Goal: Transaction & Acquisition: Purchase product/service

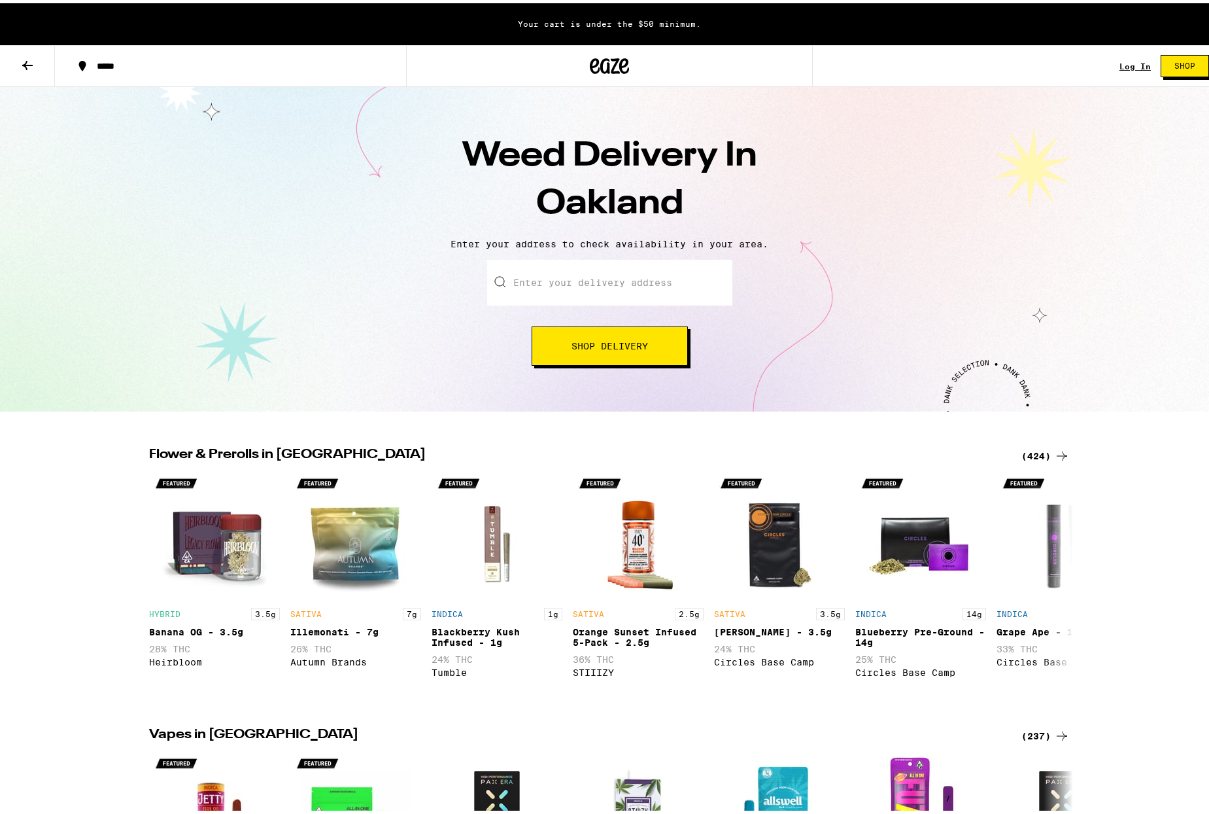
click at [665, 291] on input "Enter your delivery address" at bounding box center [609, 279] width 245 height 46
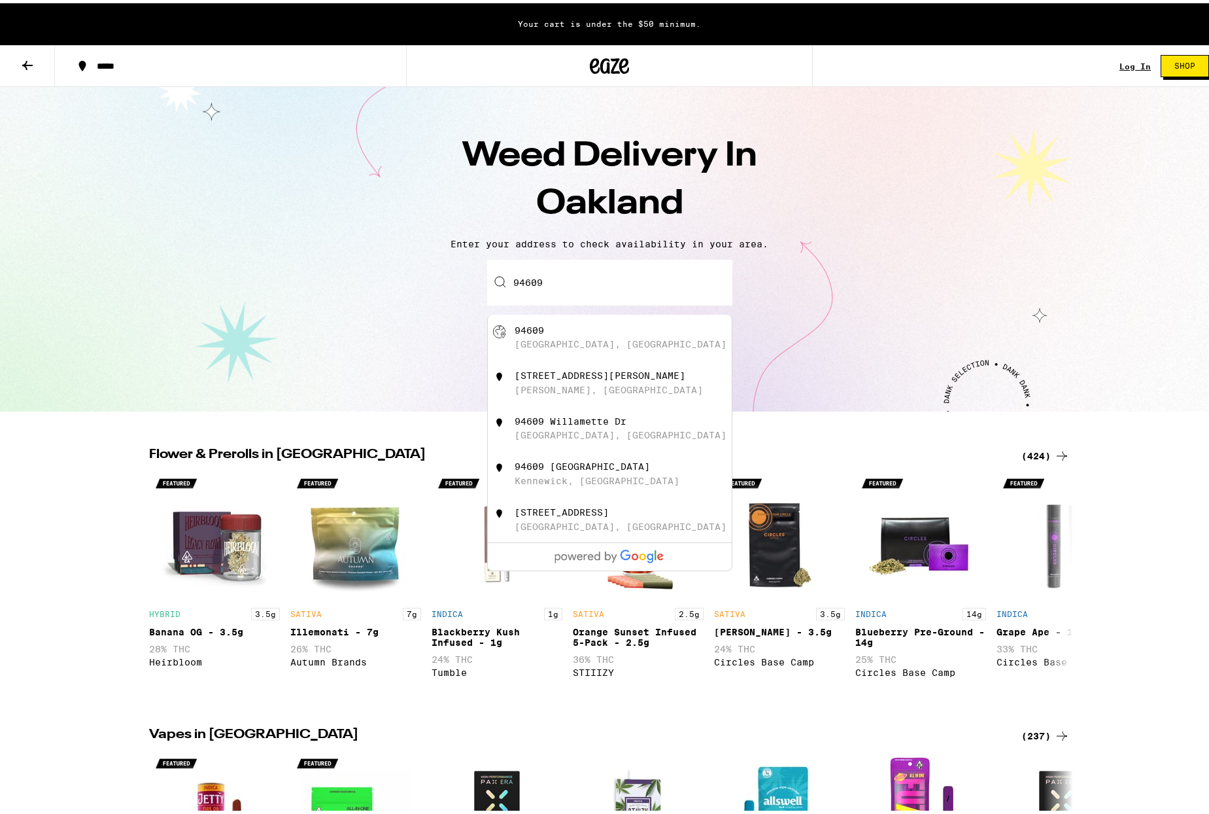
click at [687, 339] on div "94609 [GEOGRAPHIC_DATA], [GEOGRAPHIC_DATA]" at bounding box center [632, 334] width 234 height 25
type input "[GEOGRAPHIC_DATA]"
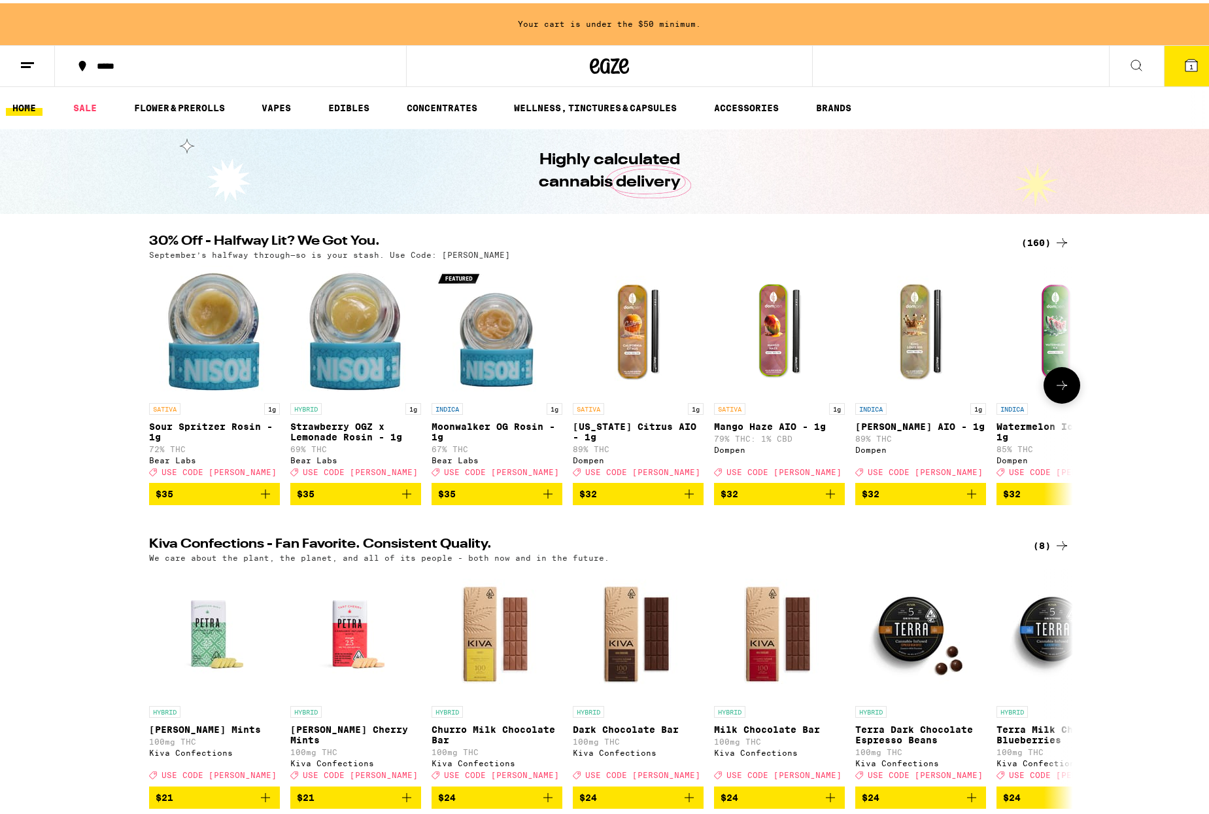
click at [1054, 385] on icon at bounding box center [1062, 382] width 16 height 16
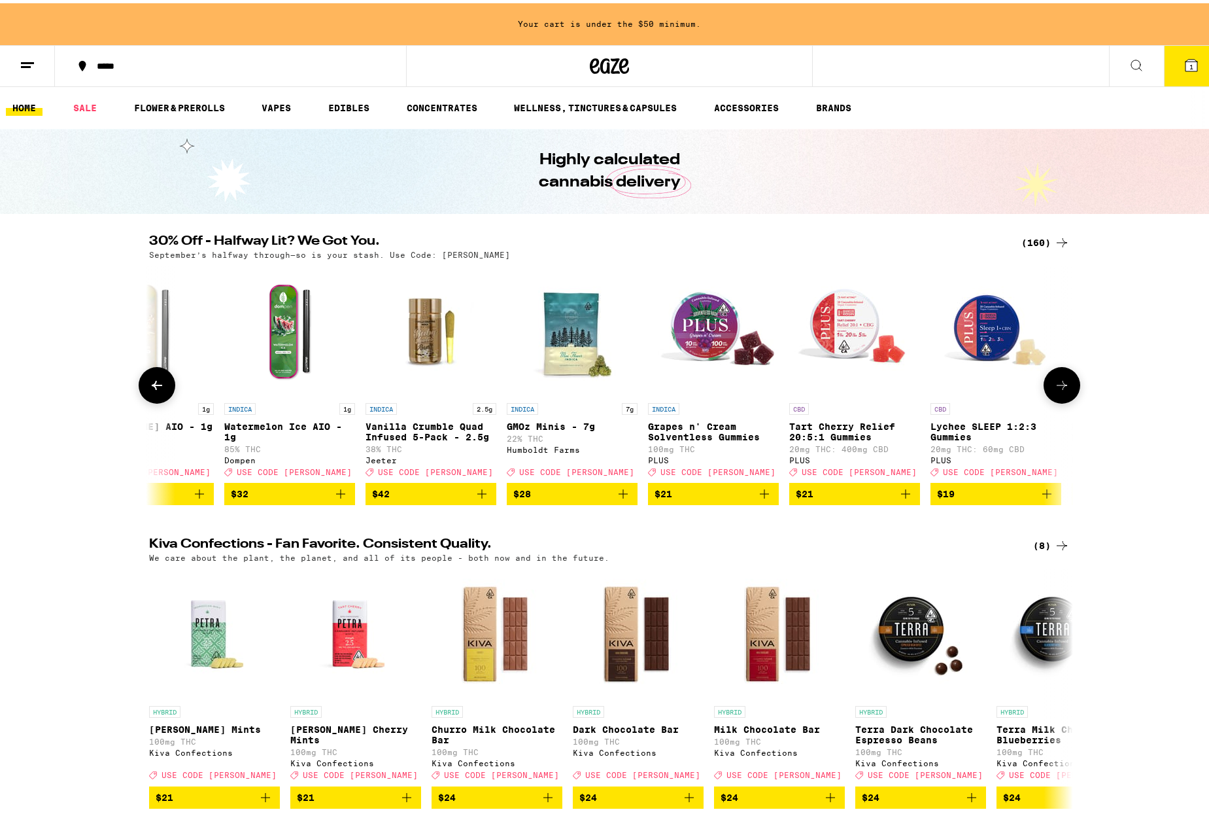
scroll to position [0, 778]
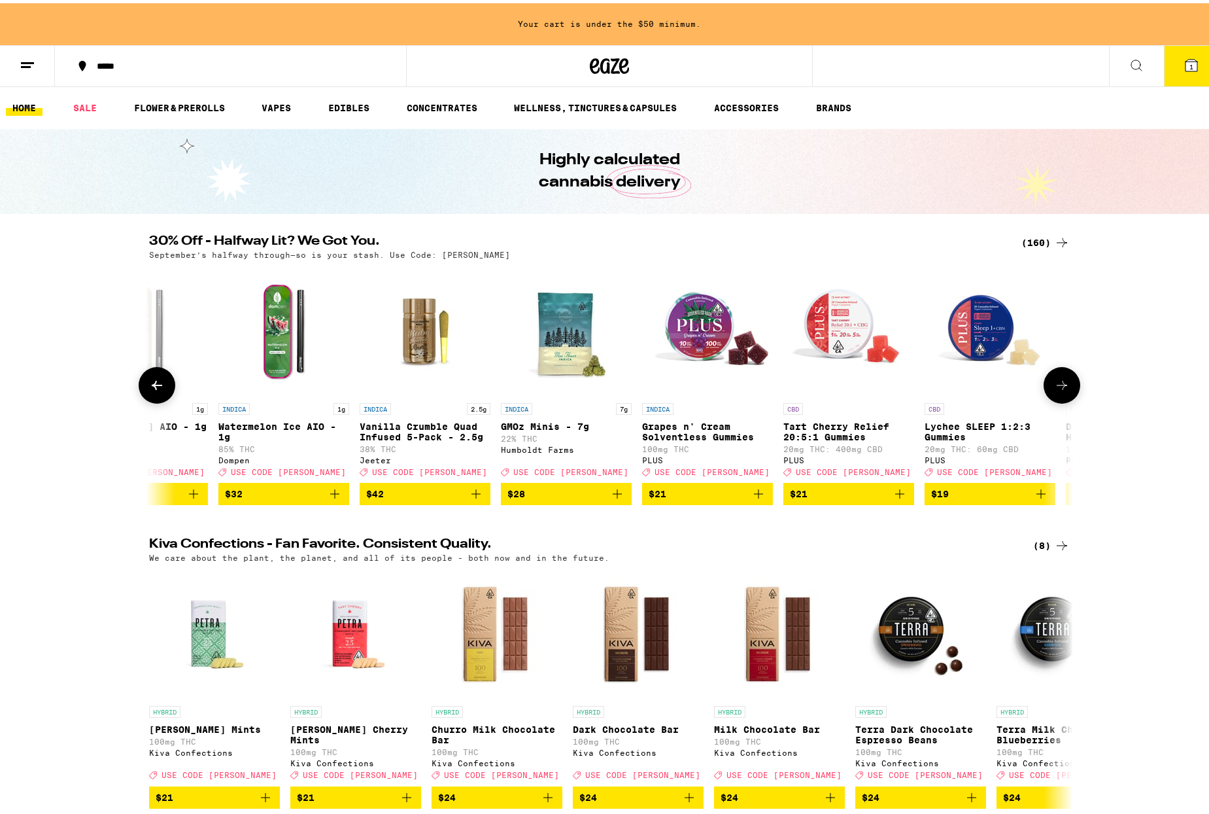
click at [1054, 385] on icon at bounding box center [1062, 382] width 16 height 16
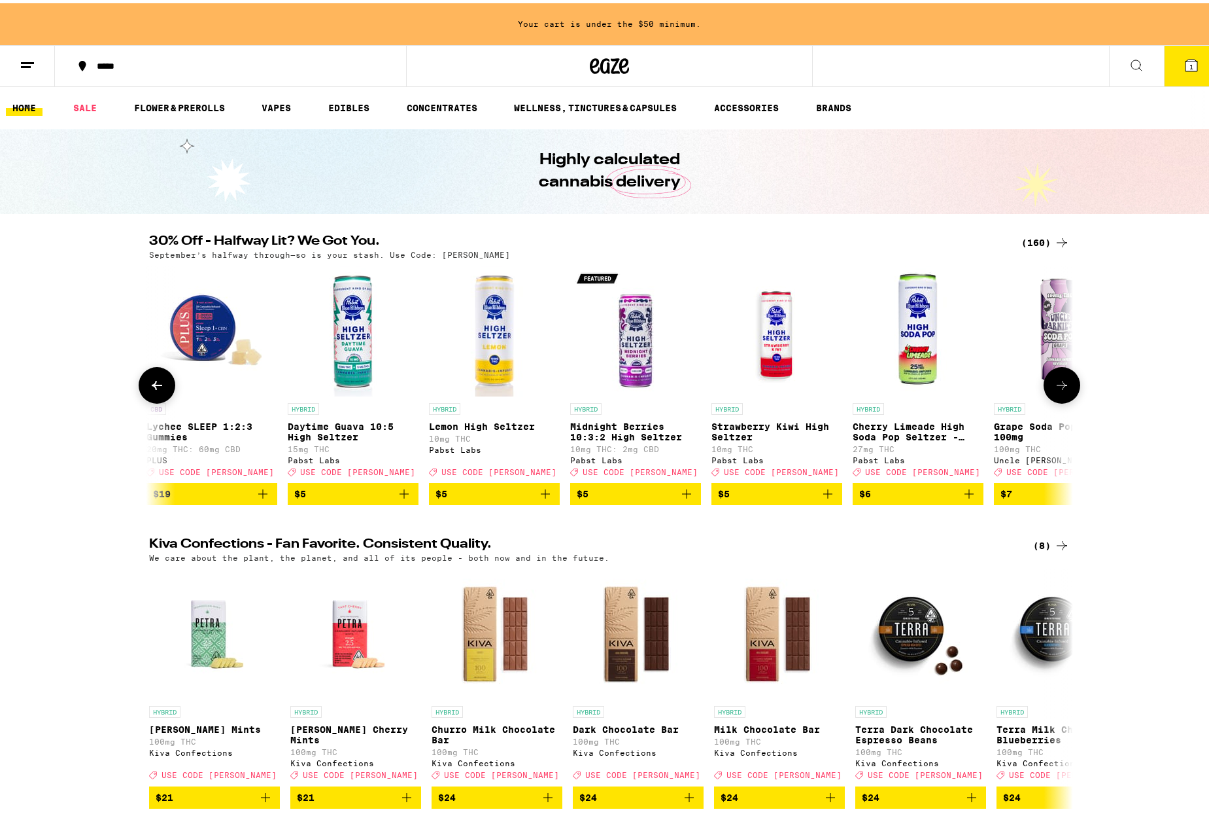
click at [1054, 385] on icon at bounding box center [1062, 382] width 16 height 16
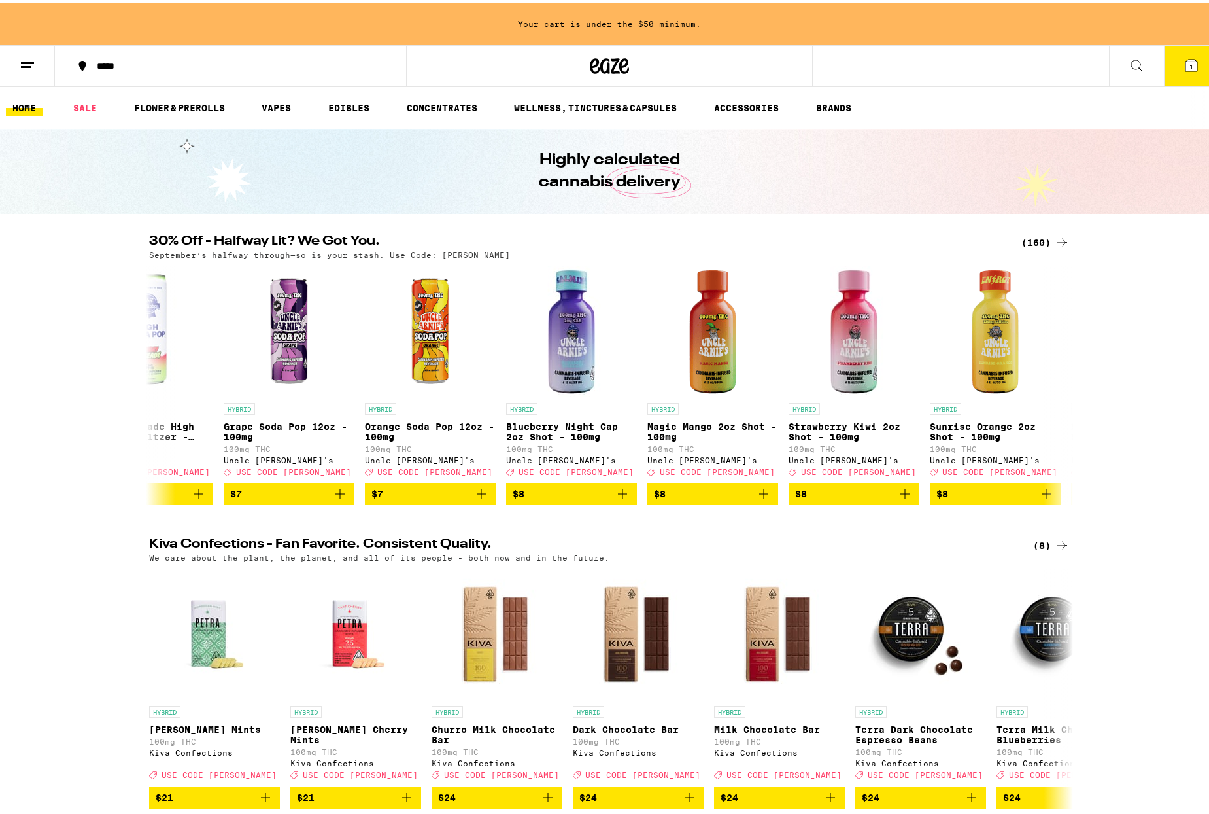
scroll to position [0, 2335]
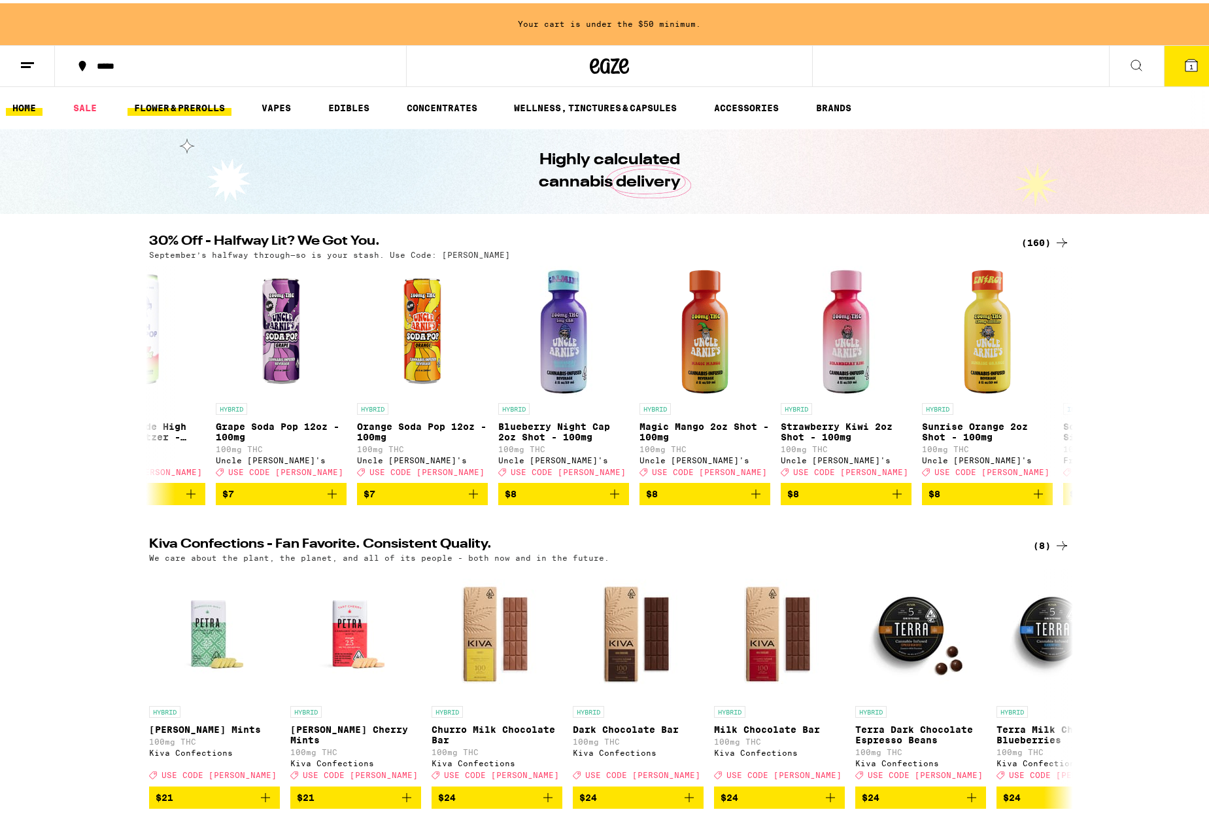
click at [188, 109] on link "FLOWER & PREROLLS" at bounding box center [180, 105] width 104 height 16
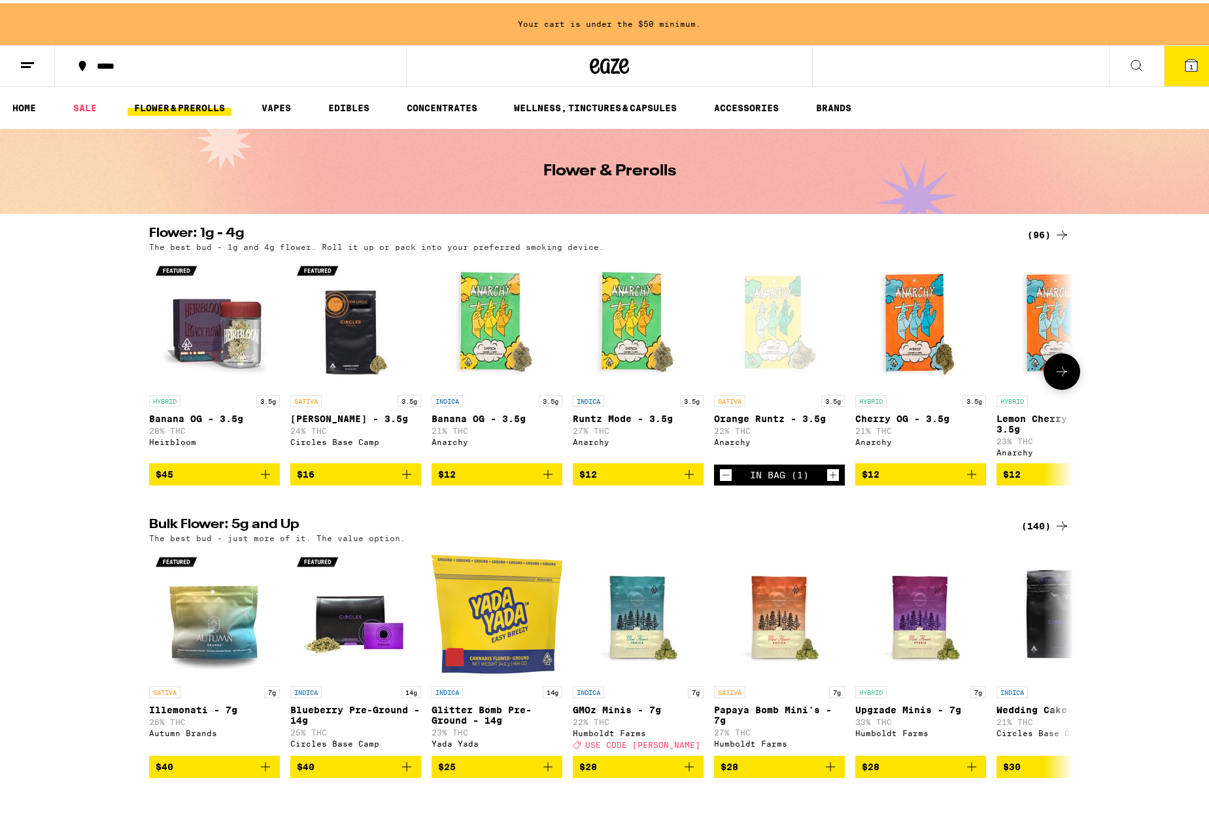
scroll to position [115, 0]
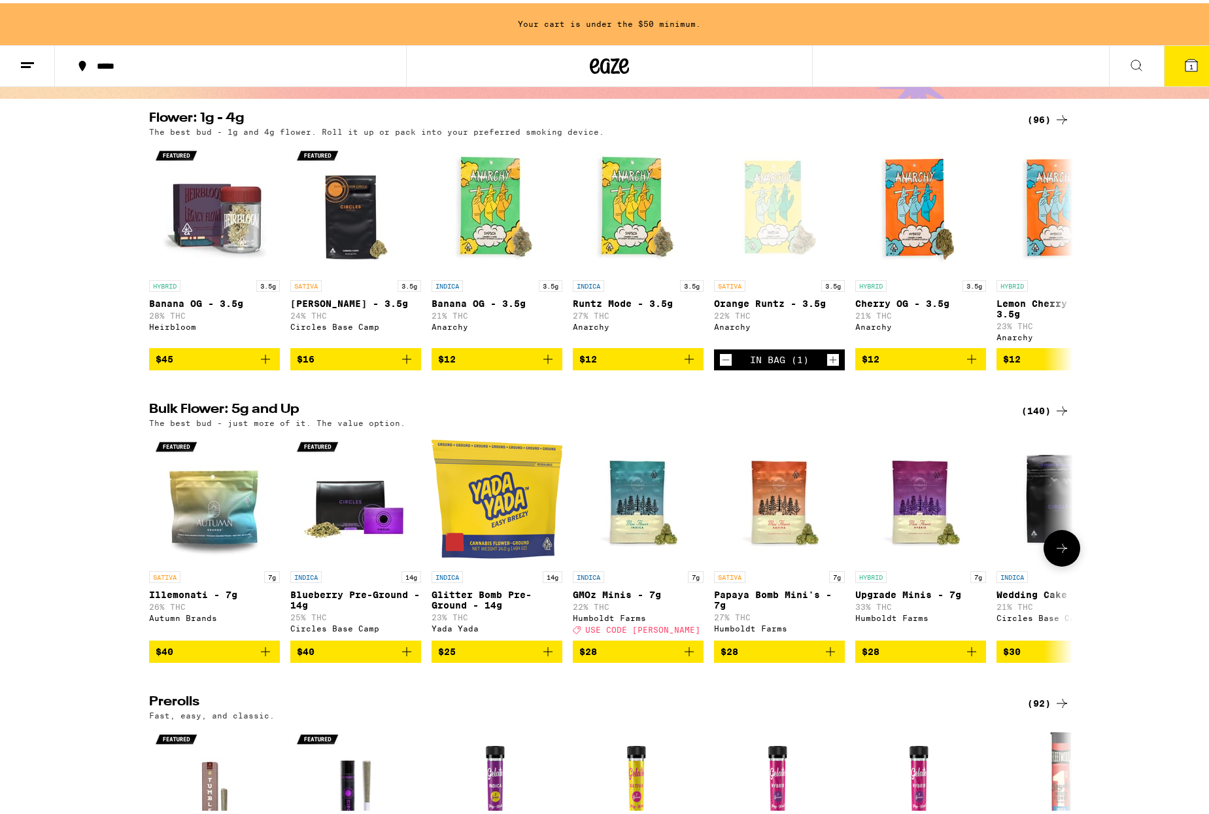
click at [500, 656] on span "$25" at bounding box center [497, 648] width 118 height 16
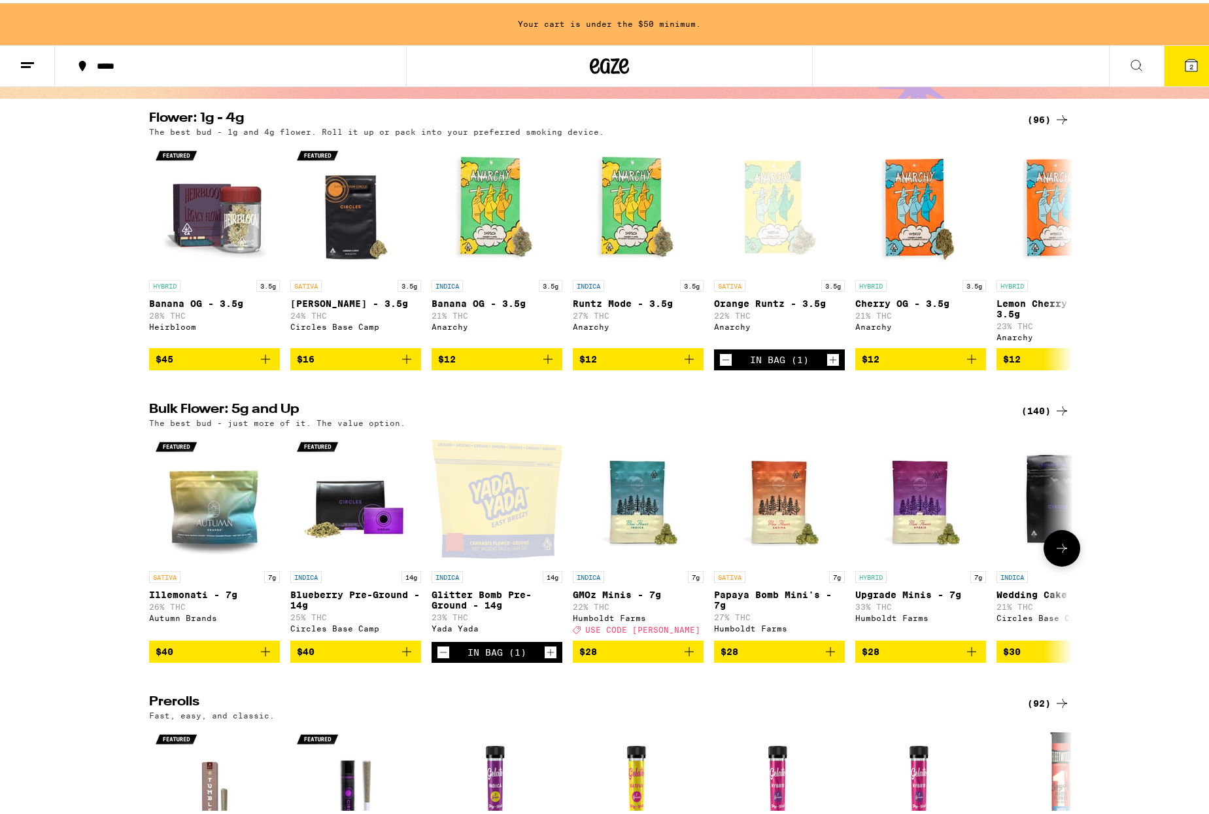
click at [438, 657] on icon "Decrement" at bounding box center [444, 649] width 12 height 16
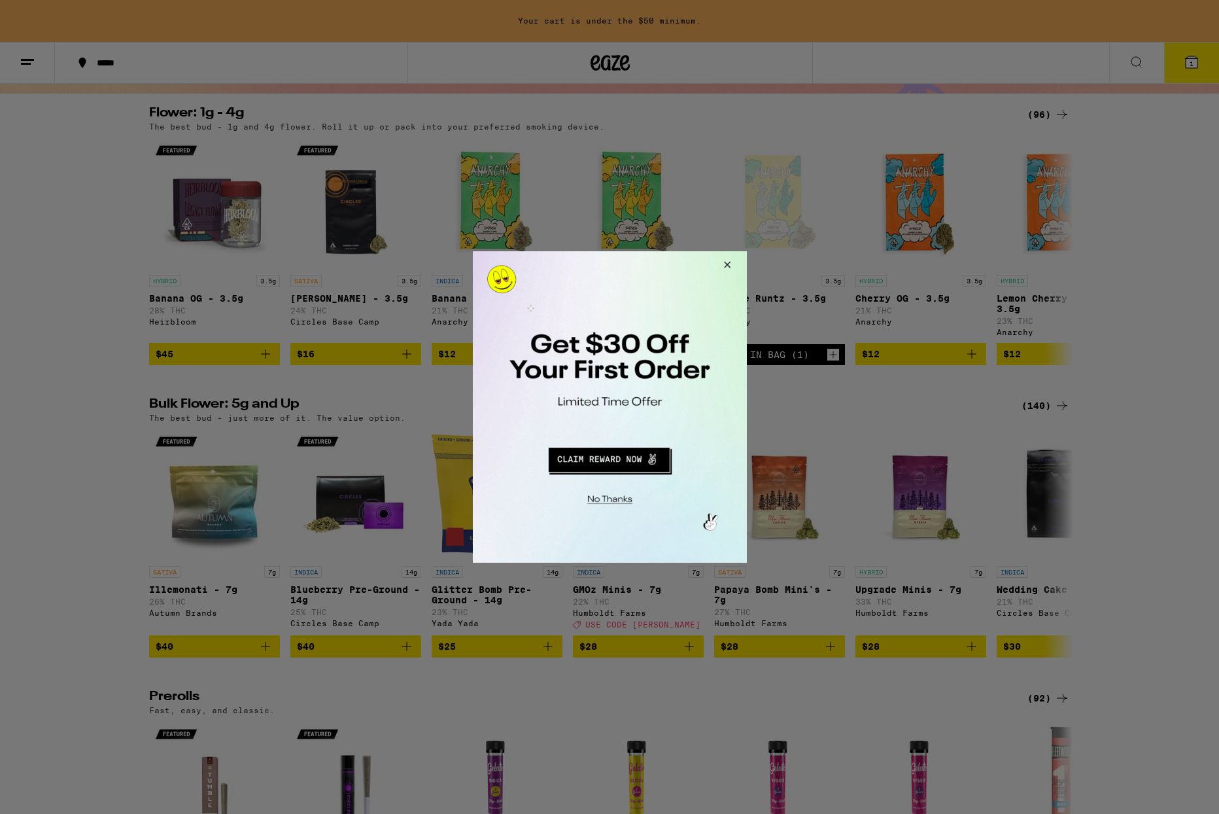
scroll to position [118, 0]
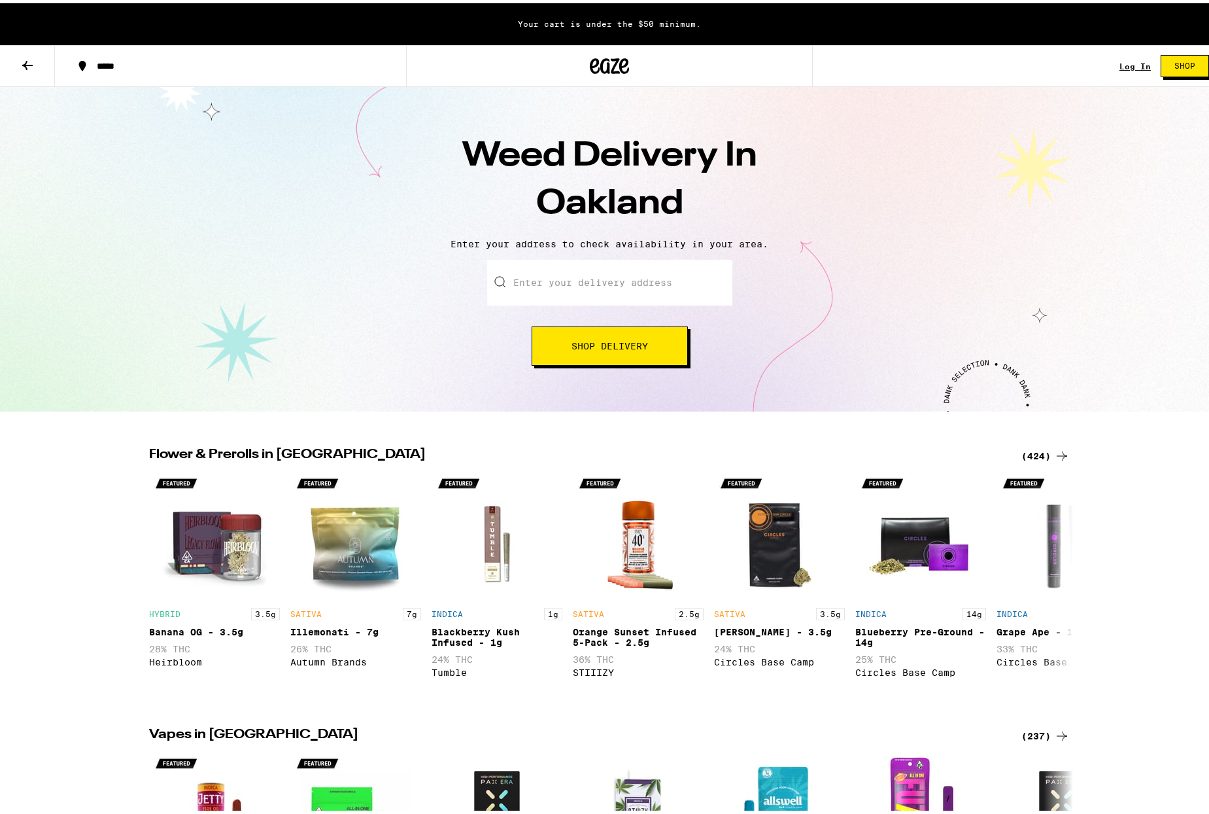
click at [534, 287] on input "Enter your delivery address" at bounding box center [609, 279] width 245 height 46
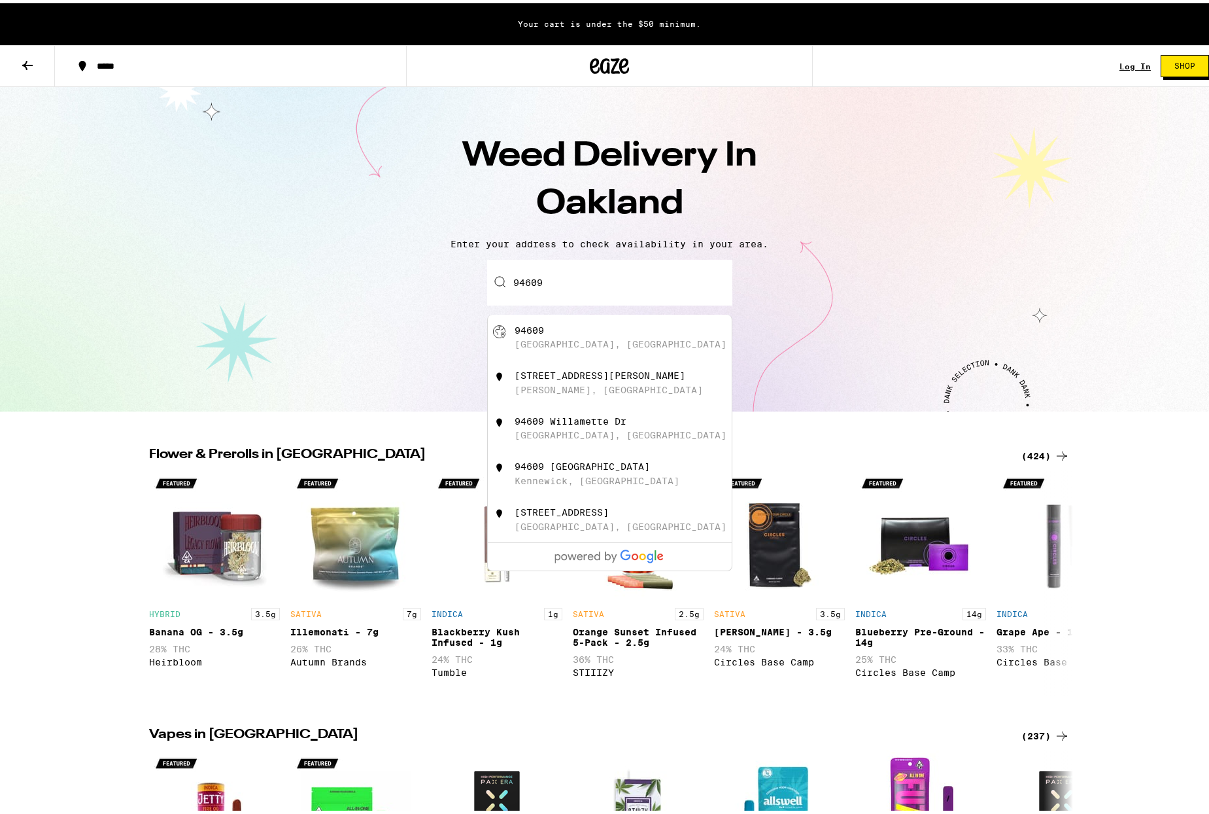
click at [565, 345] on div "[GEOGRAPHIC_DATA], [GEOGRAPHIC_DATA]" at bounding box center [621, 341] width 212 height 10
type input "[GEOGRAPHIC_DATA]"
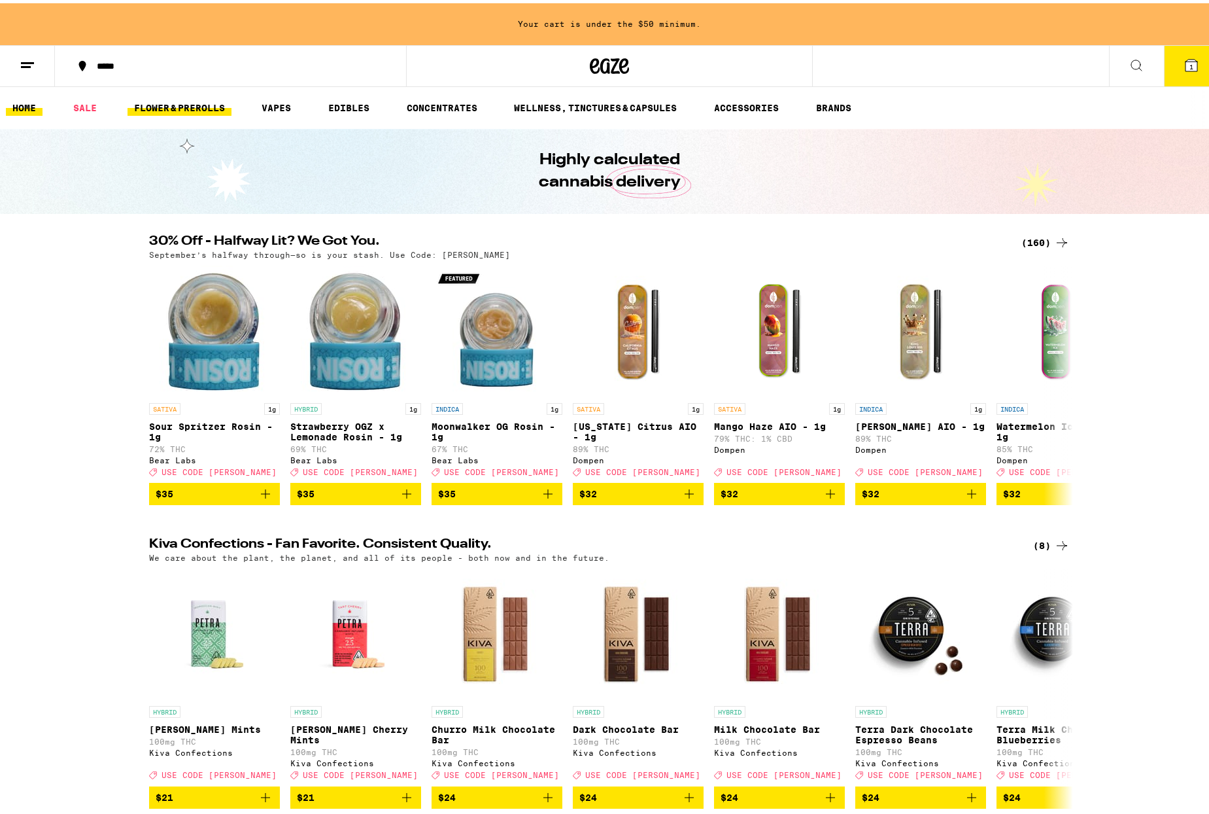
click at [185, 111] on link "FLOWER & PREROLLS" at bounding box center [180, 105] width 104 height 16
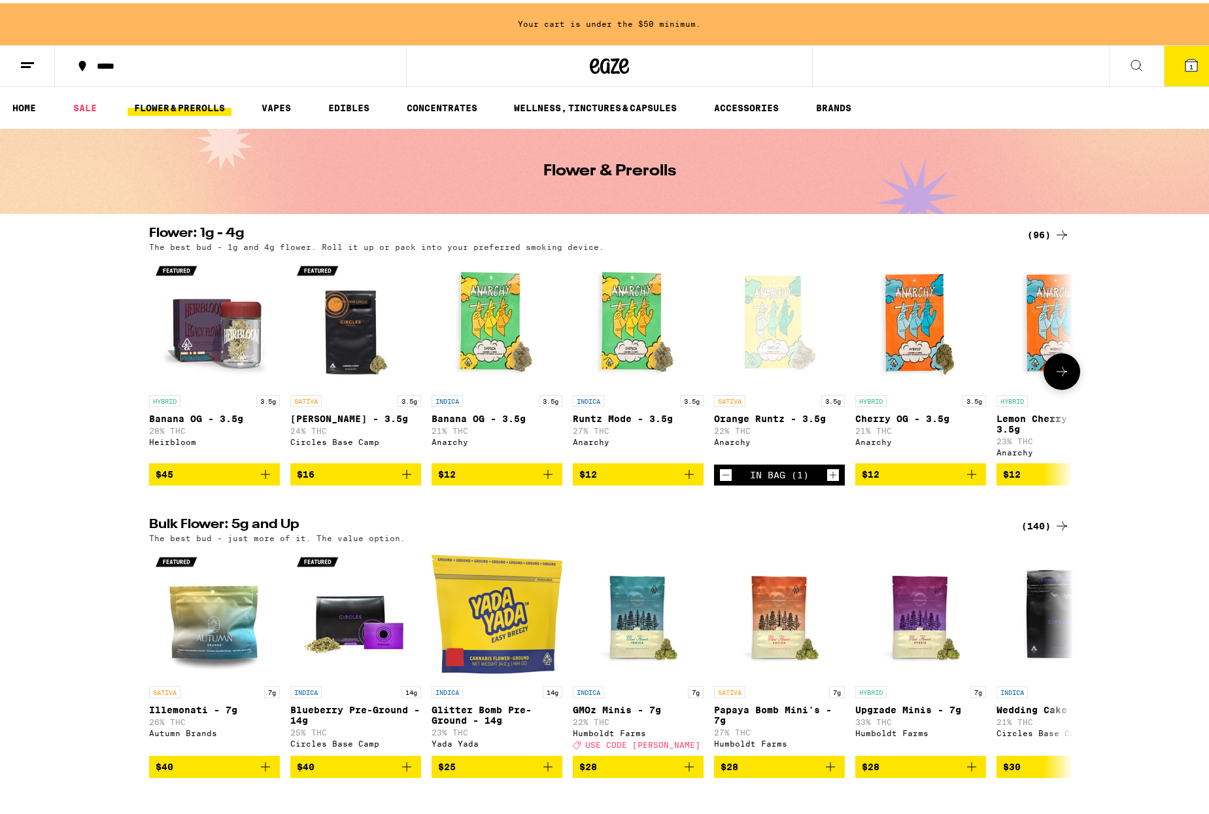
click at [827, 475] on icon "Increment" at bounding box center [833, 472] width 12 height 16
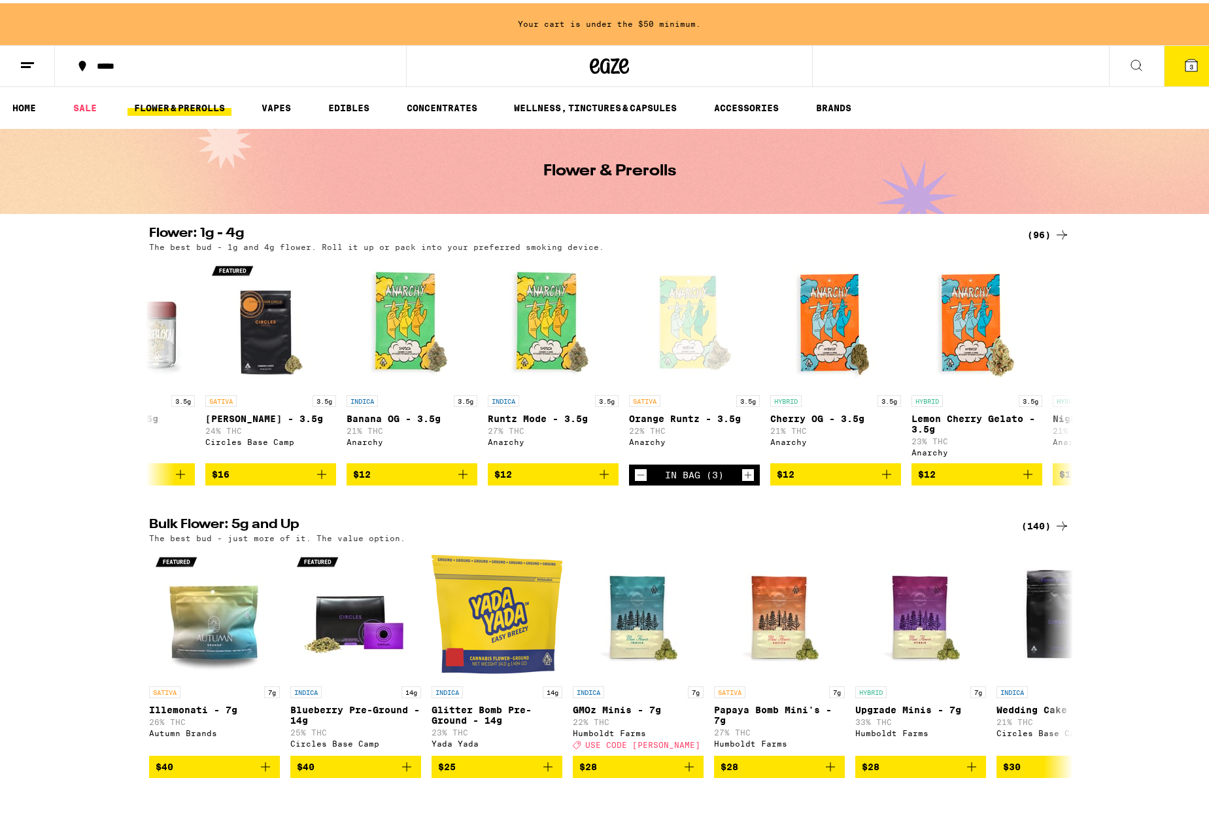
click at [1183, 71] on button "3" at bounding box center [1191, 63] width 55 height 41
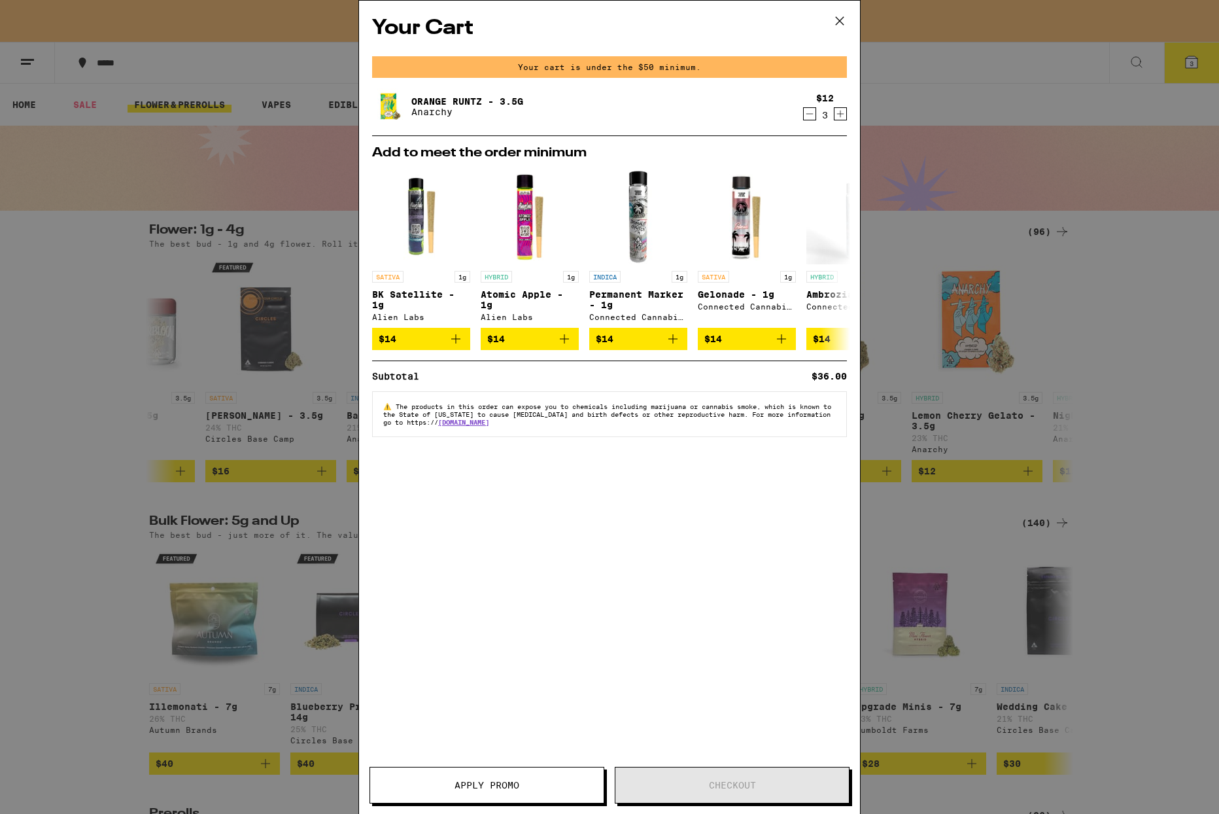
click at [841, 16] on icon at bounding box center [840, 21] width 20 height 20
